Goal: Task Accomplishment & Management: Complete application form

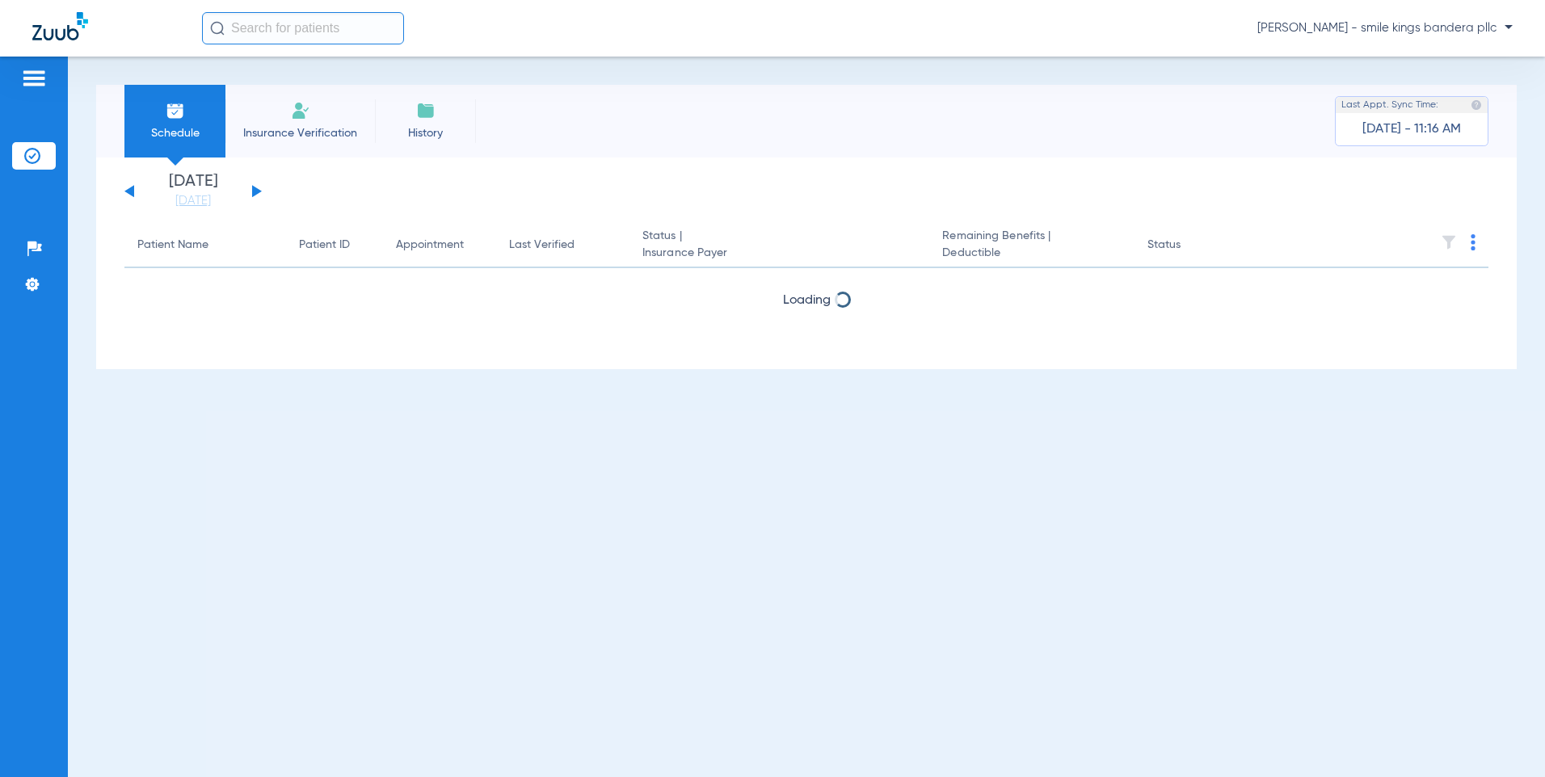
click at [278, 132] on span "Insurance Verification" at bounding box center [299, 133] width 125 height 16
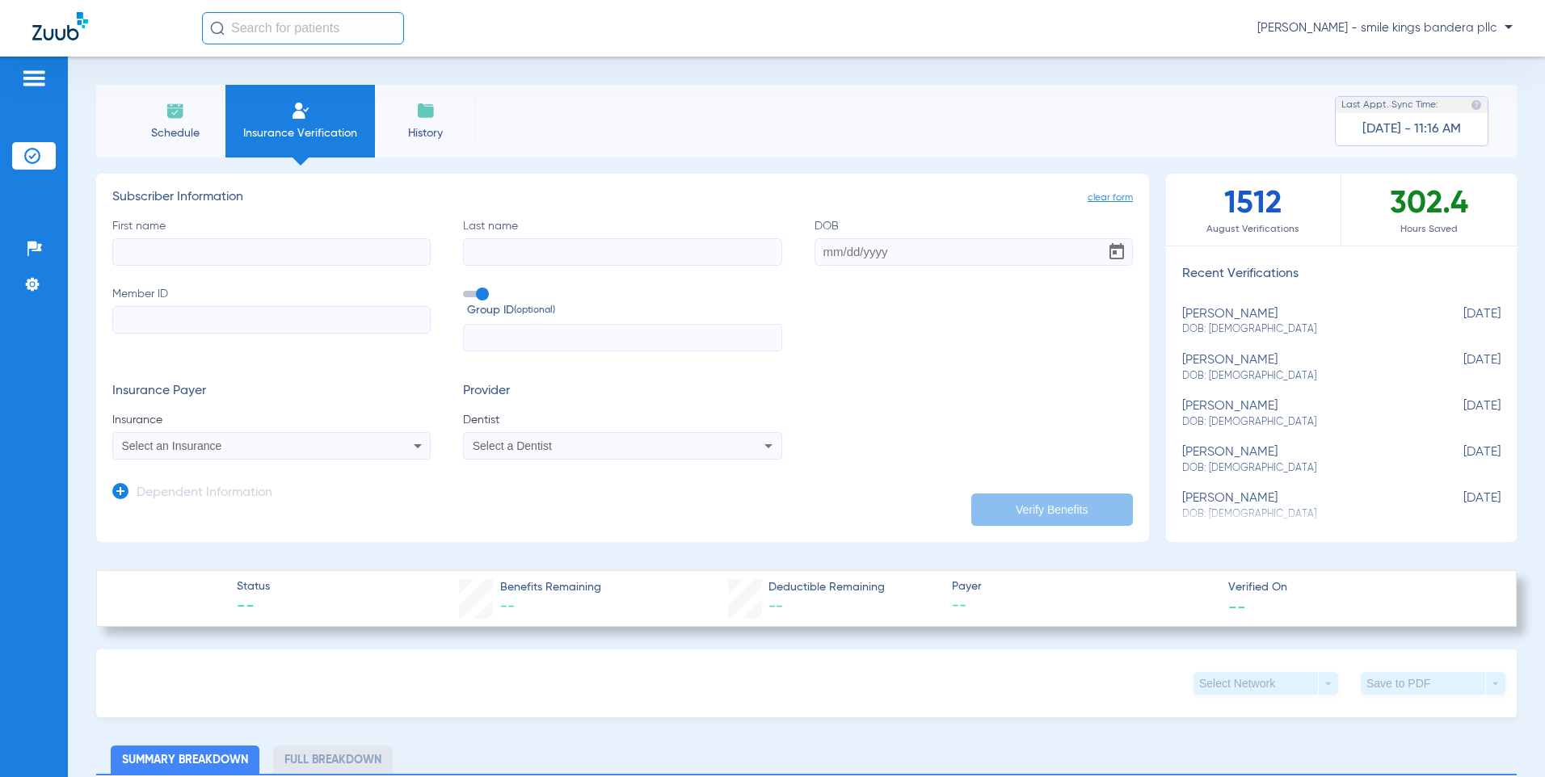
paste input "ZGN925845654"
type input "ZGN925845654"
drag, startPoint x: 193, startPoint y: 320, endPoint x: -3, endPoint y: 240, distance: 212.0
click at [0, 240] on html "[PERSON_NAME] - smile kings bandera pllc Patients Insurance Verification Setup …" at bounding box center [772, 388] width 1545 height 777
paste input "ZGN925845654"
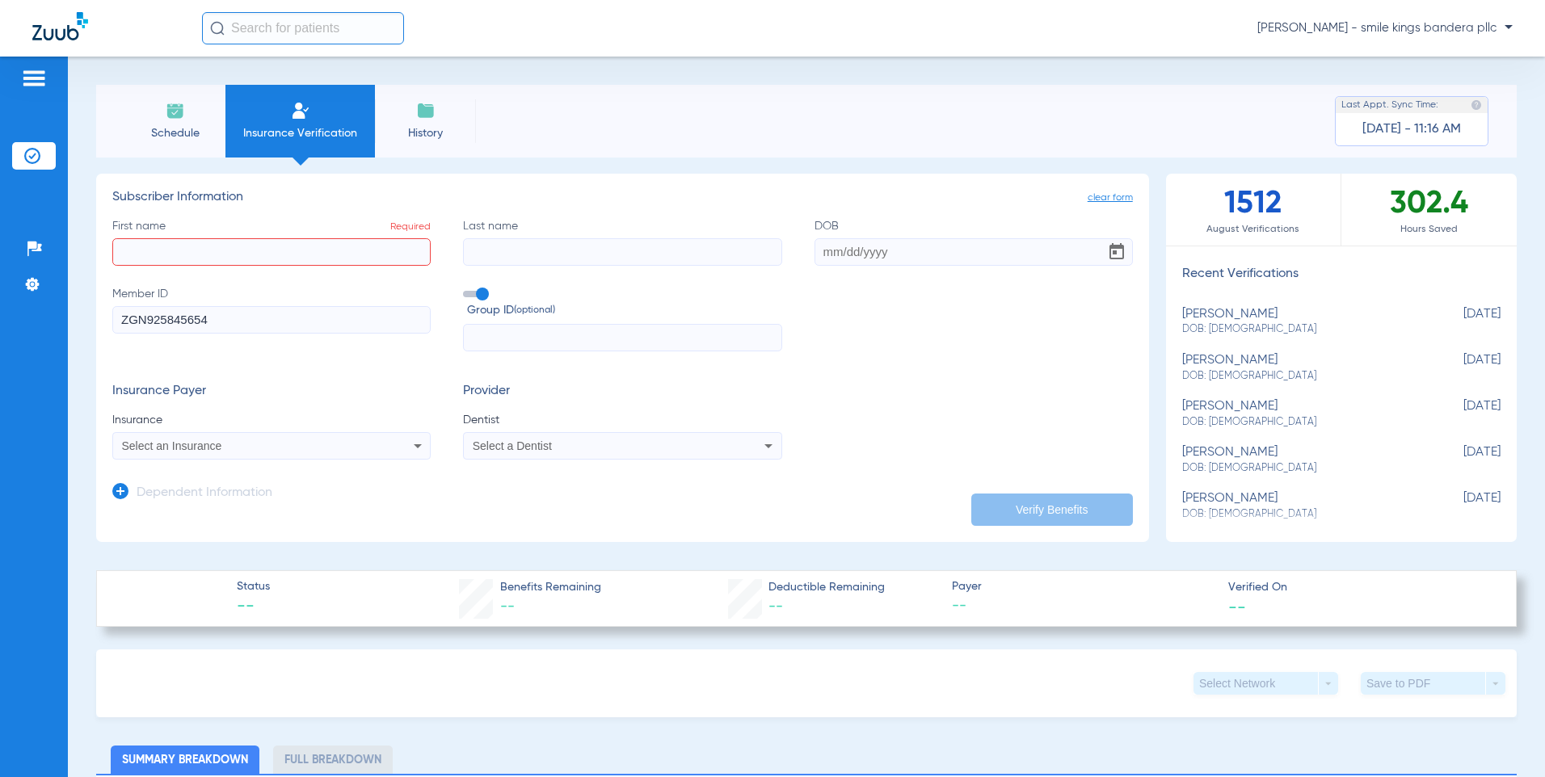
type input "ZGN925845654"
click at [192, 243] on input "First name Required" at bounding box center [271, 251] width 318 height 27
type input "[PERSON_NAME]"
click at [522, 250] on input "Last name" at bounding box center [622, 251] width 318 height 27
type input "[PERSON_NAME]"
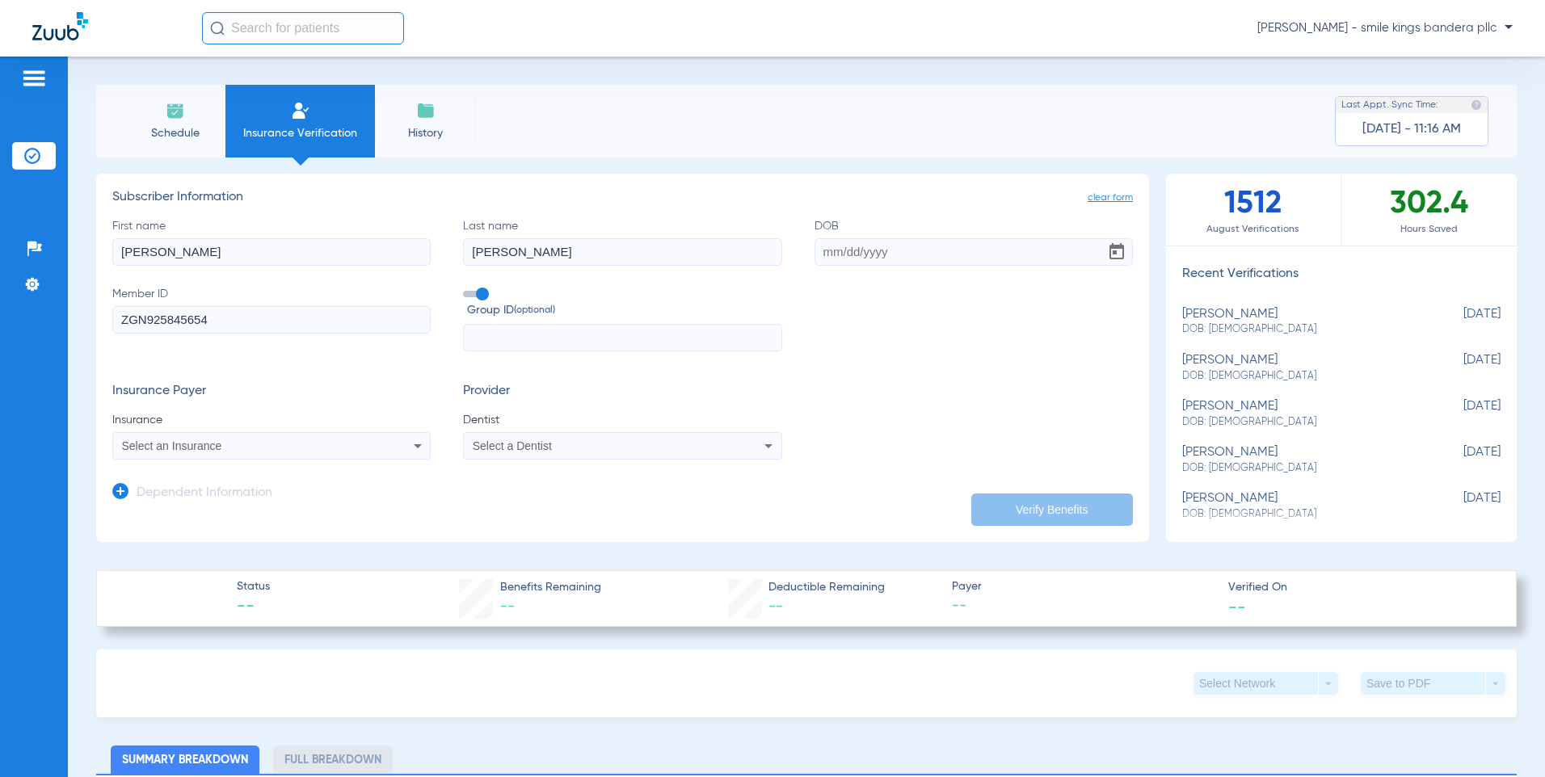
click at [262, 445] on div "Select an Insurance" at bounding box center [242, 445] width 240 height 11
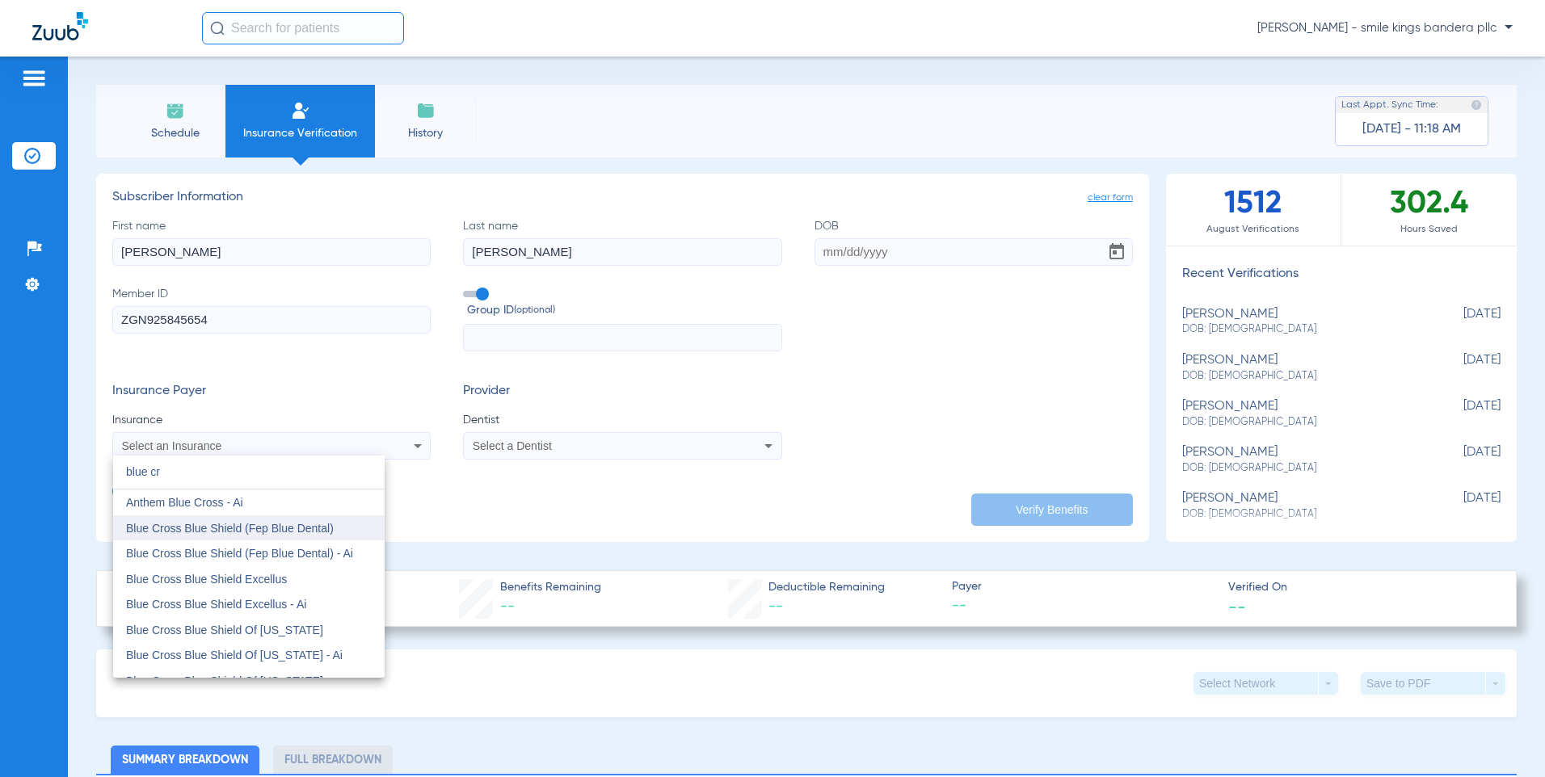
type input "blue cr"
click at [277, 529] on span "Blue Cross Blue Shield (Fep Blue Dental)" at bounding box center [230, 528] width 208 height 13
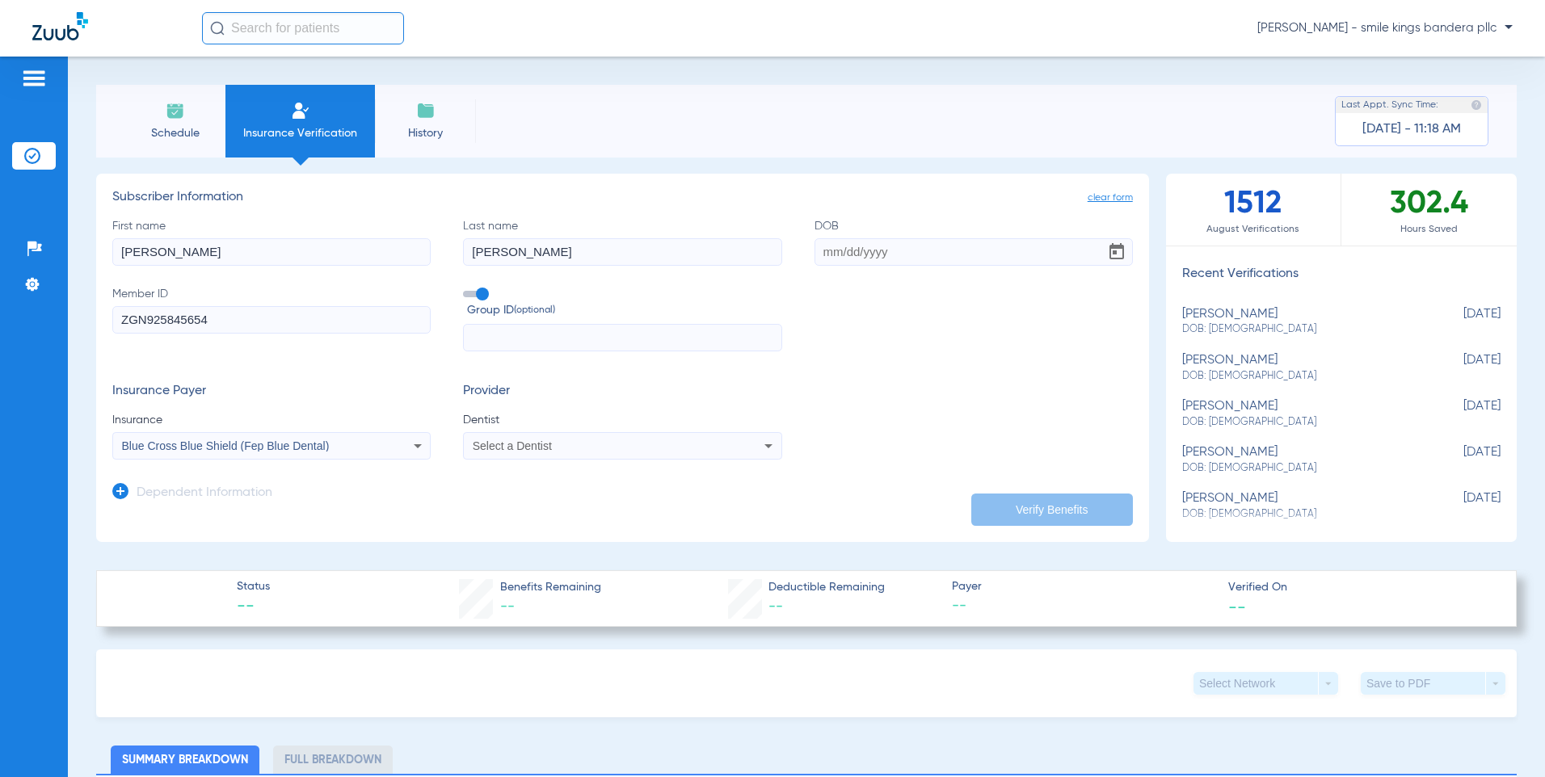
click at [634, 440] on div "Select a Dentist" at bounding box center [622, 445] width 317 height 19
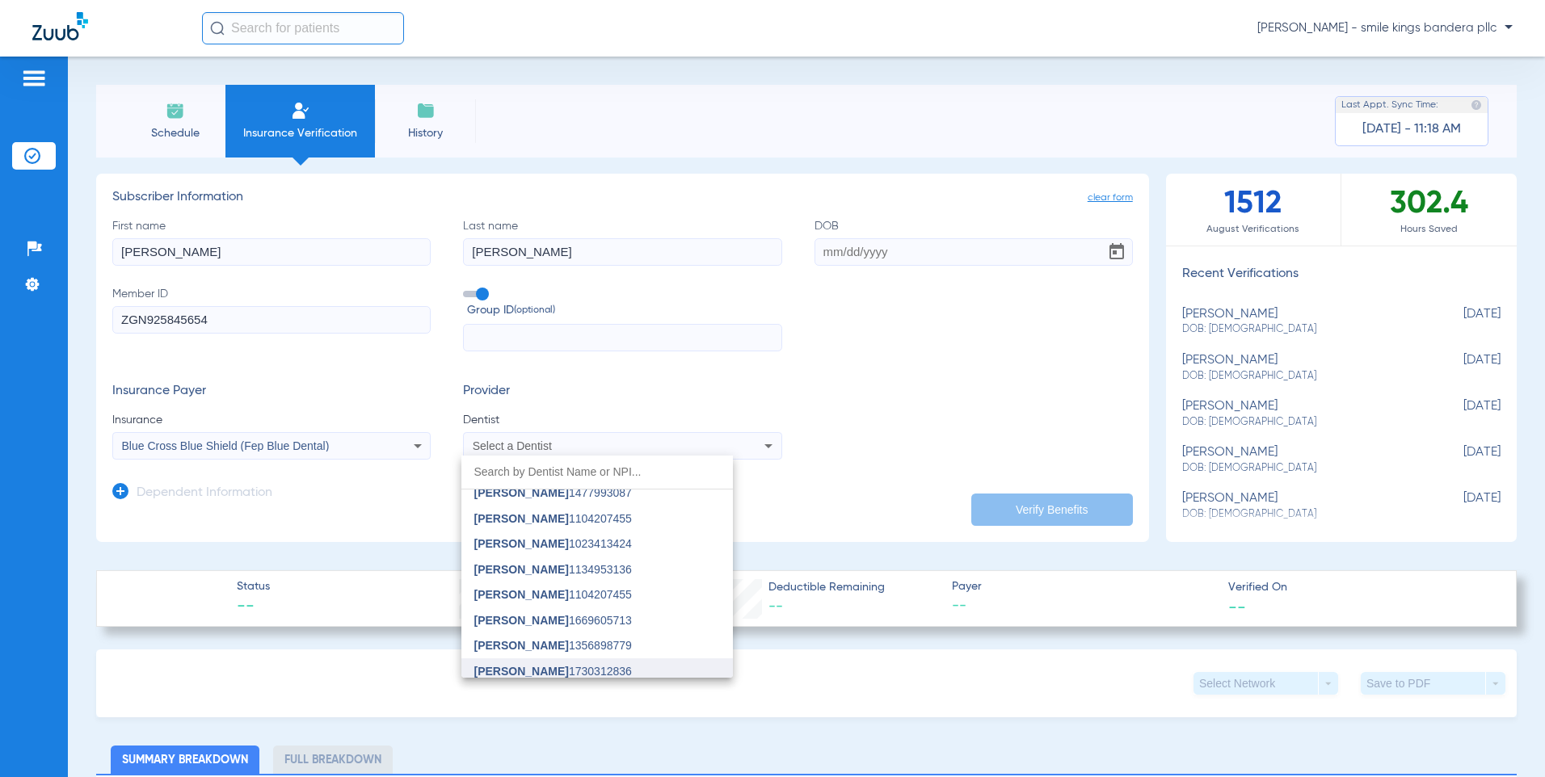
scroll to position [117, 0]
click at [569, 662] on span "Smile Kings 1447681606" at bounding box center [538, 665] width 128 height 11
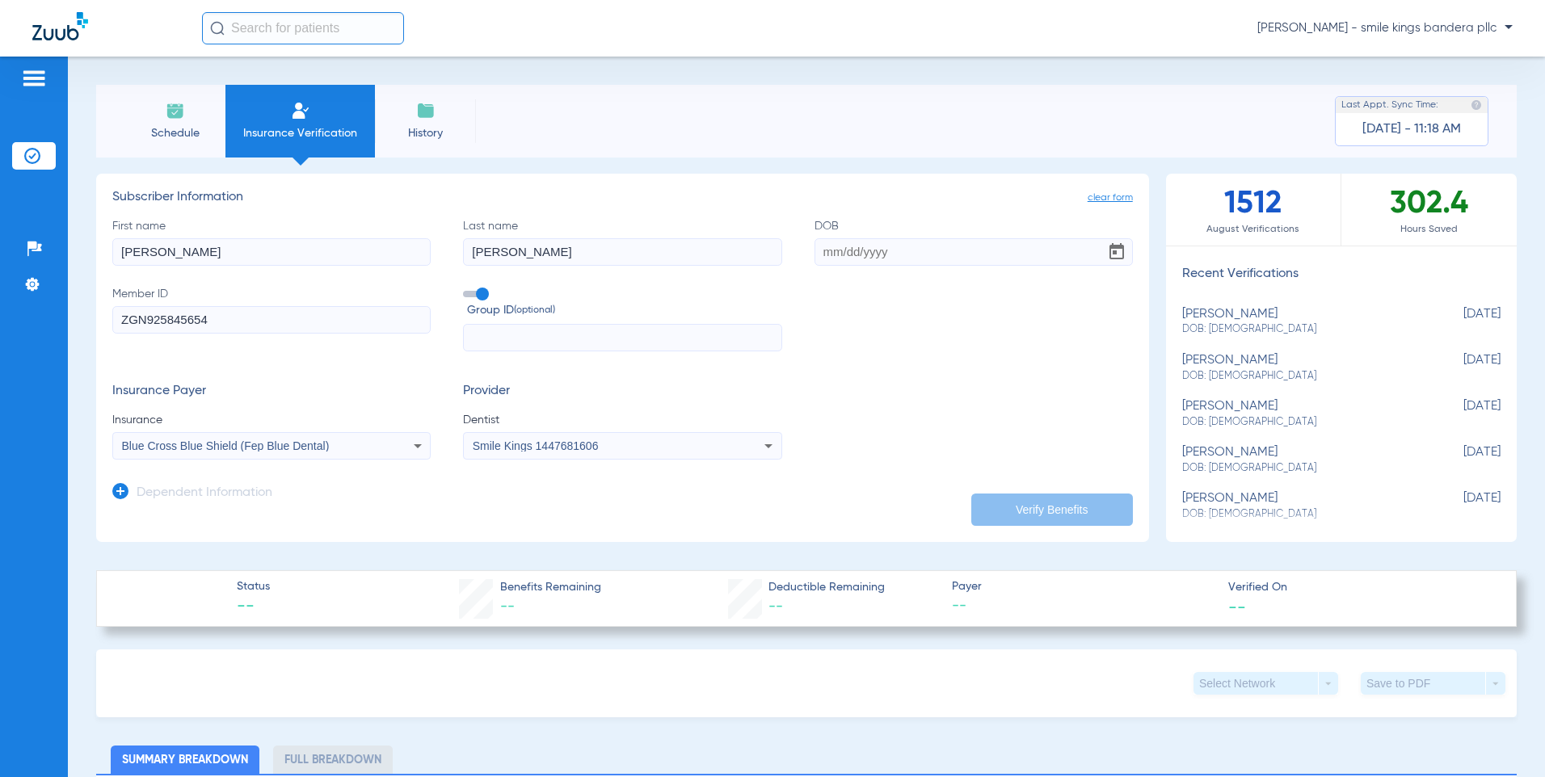
paste input "[DATE]"
type input "[DATE]"
click at [1023, 508] on button "Verify Benefits" at bounding box center [1052, 510] width 162 height 32
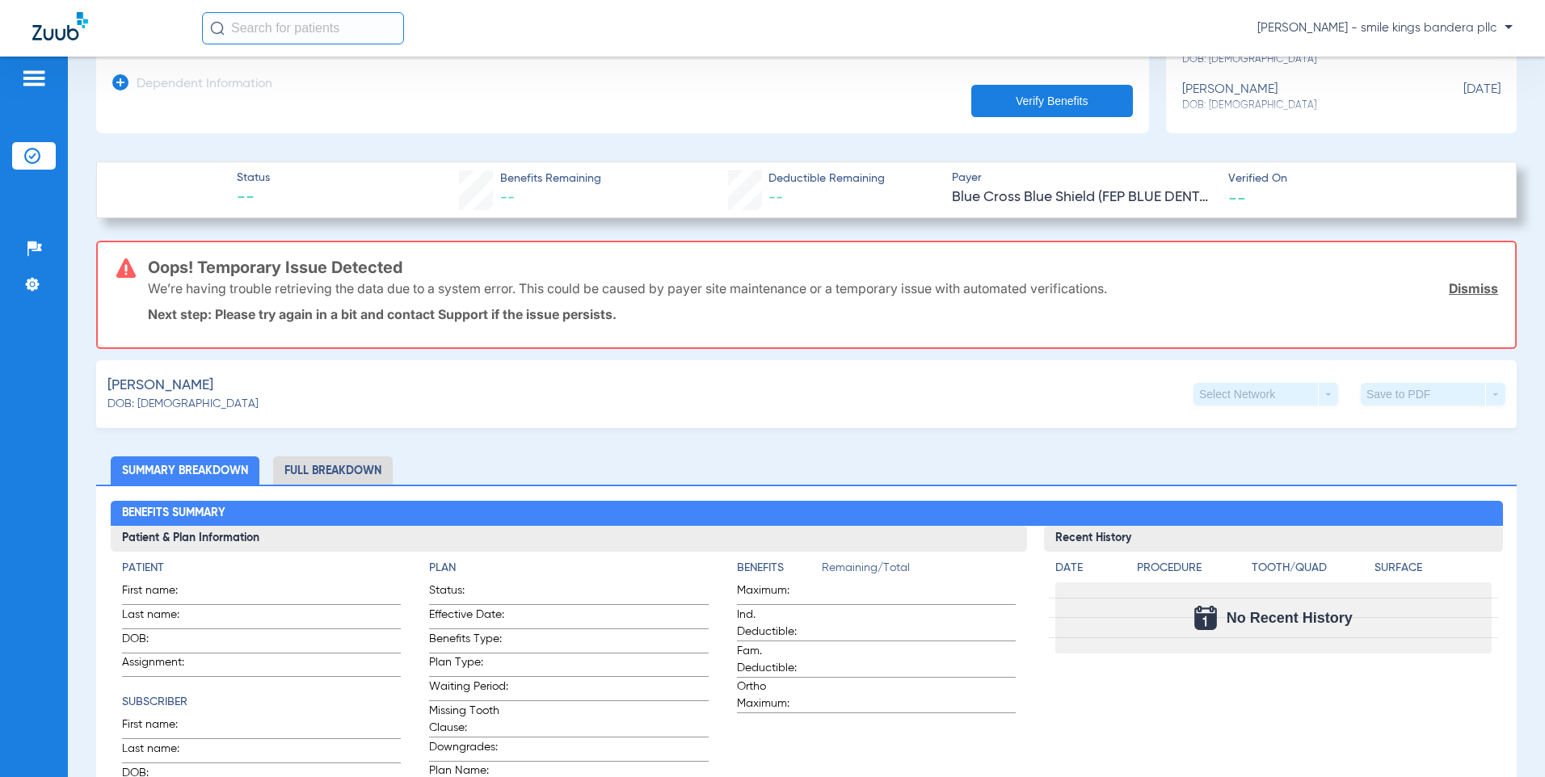
scroll to position [404, 0]
